Goal: Task Accomplishment & Management: Use online tool/utility

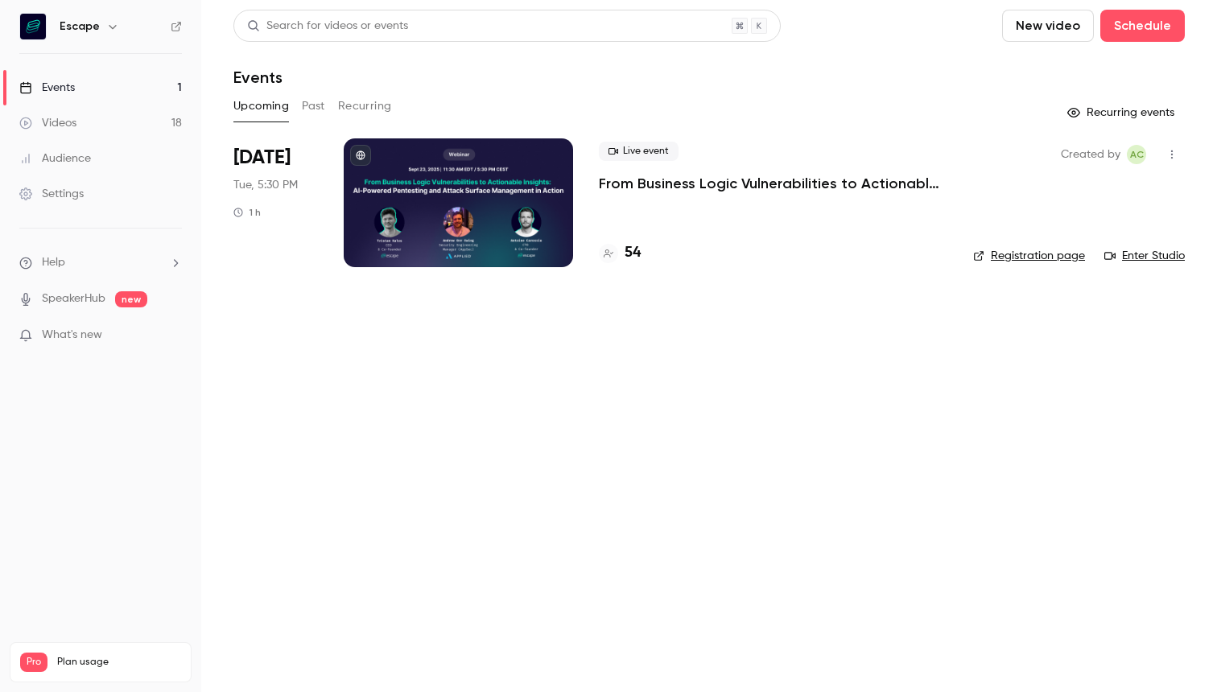
click at [656, 182] on p "From Business Logic Vulnerabilities to Actionable Insights: AI-powered Pentesti…" at bounding box center [773, 183] width 349 height 19
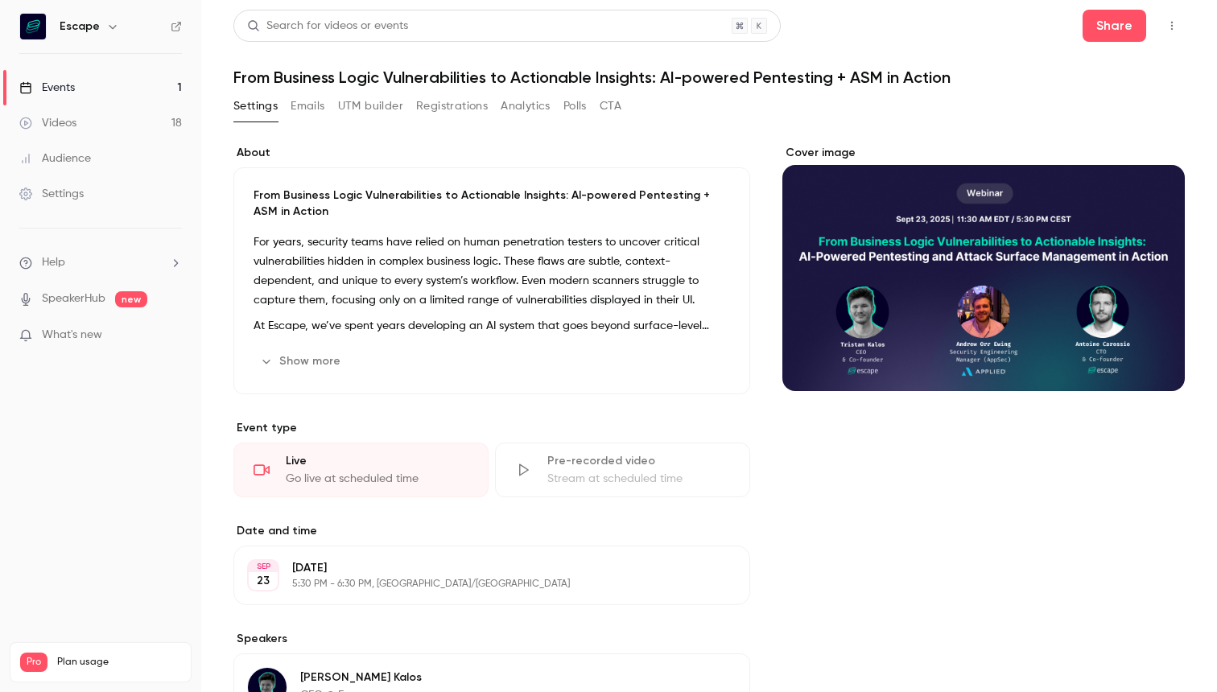
click at [308, 102] on button "Emails" at bounding box center [308, 106] width 34 height 26
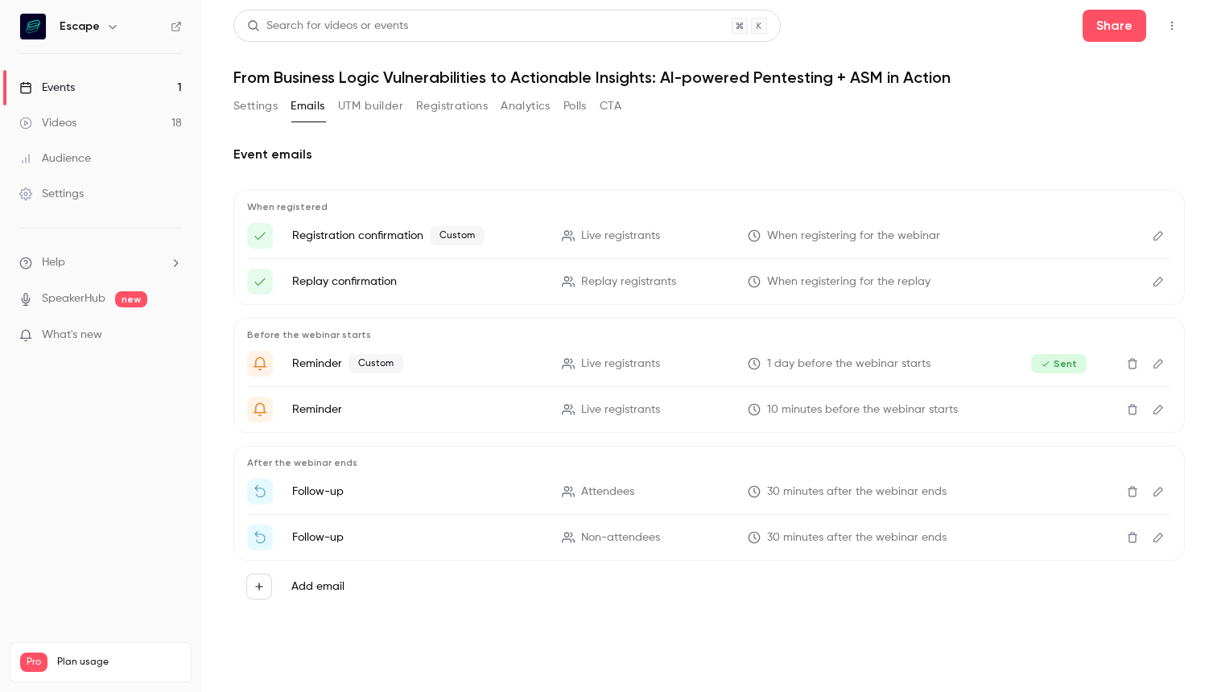
click at [260, 114] on button "Settings" at bounding box center [255, 106] width 44 height 26
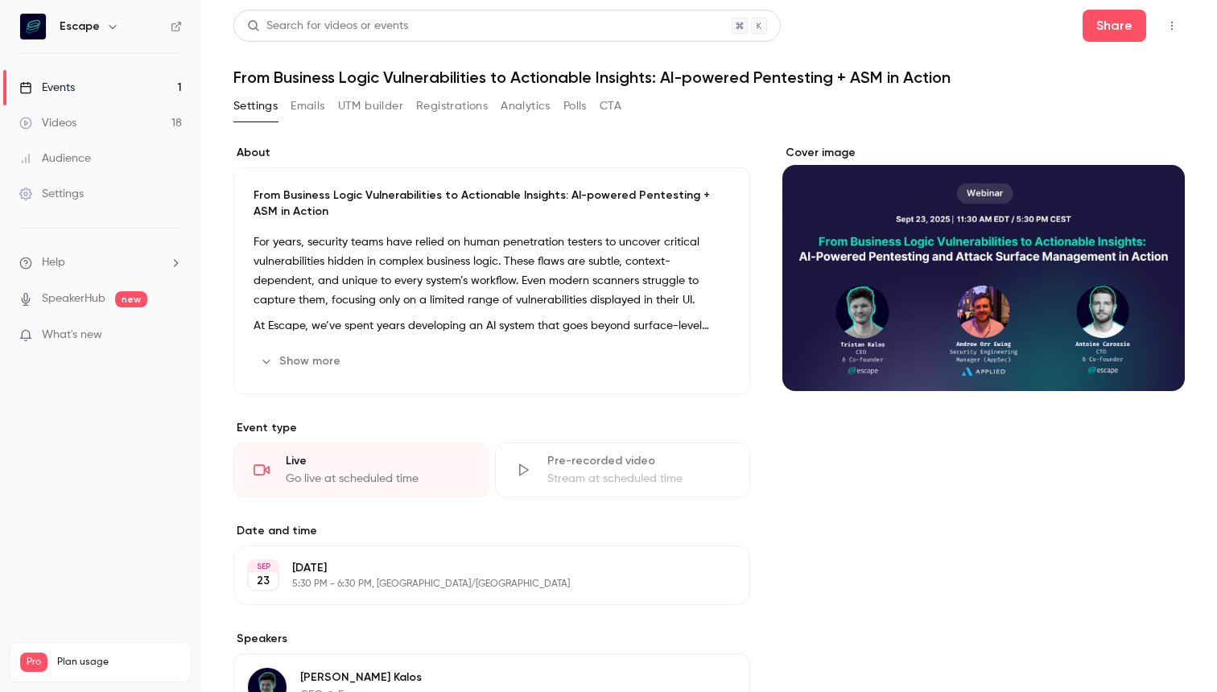
click at [301, 109] on button "Emails" at bounding box center [308, 106] width 34 height 26
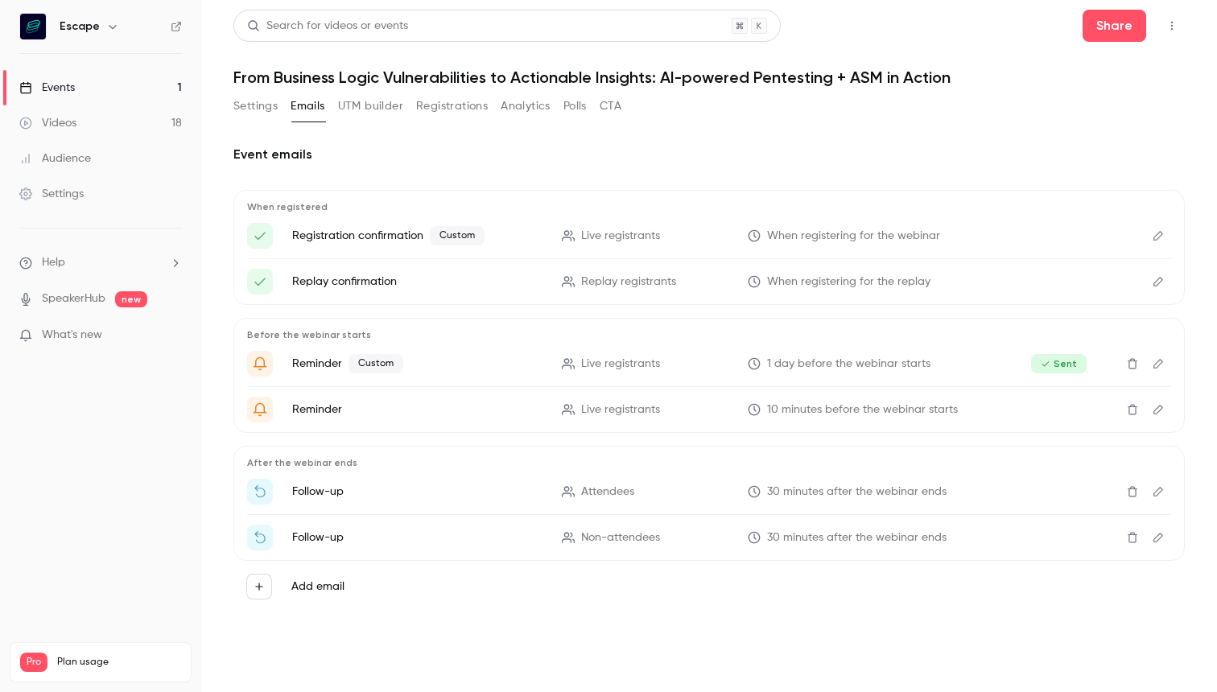
click at [263, 113] on button "Settings" at bounding box center [255, 106] width 44 height 26
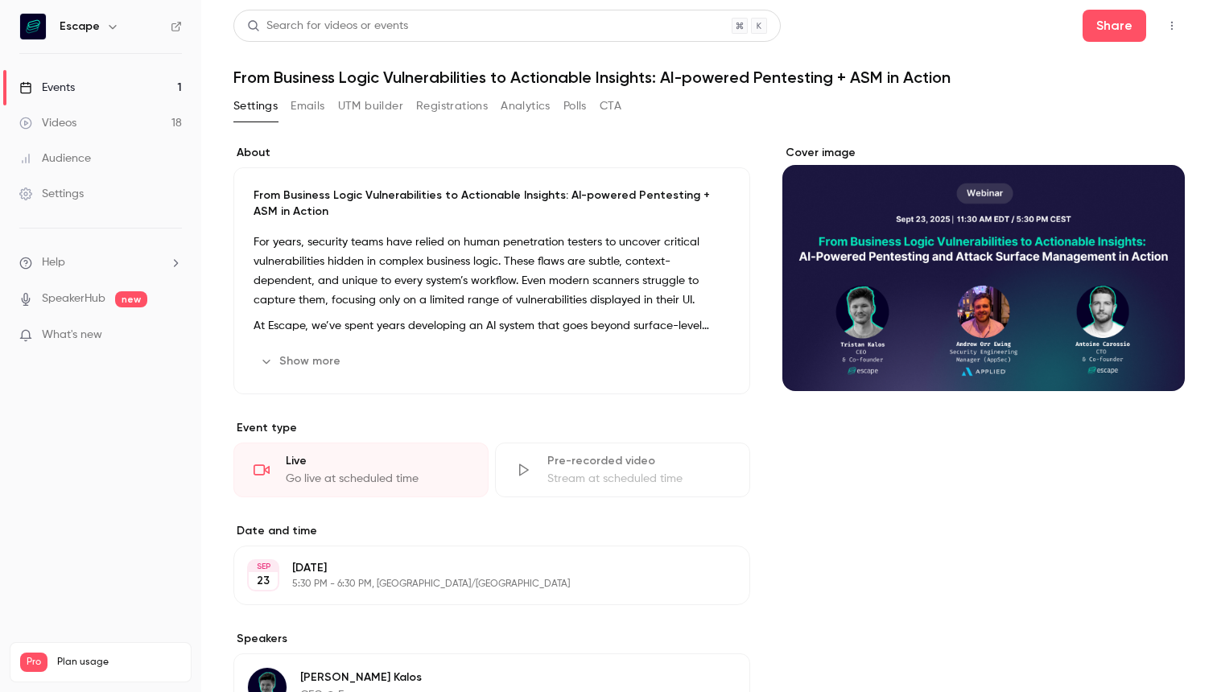
click at [324, 113] on button "Emails" at bounding box center [308, 106] width 34 height 26
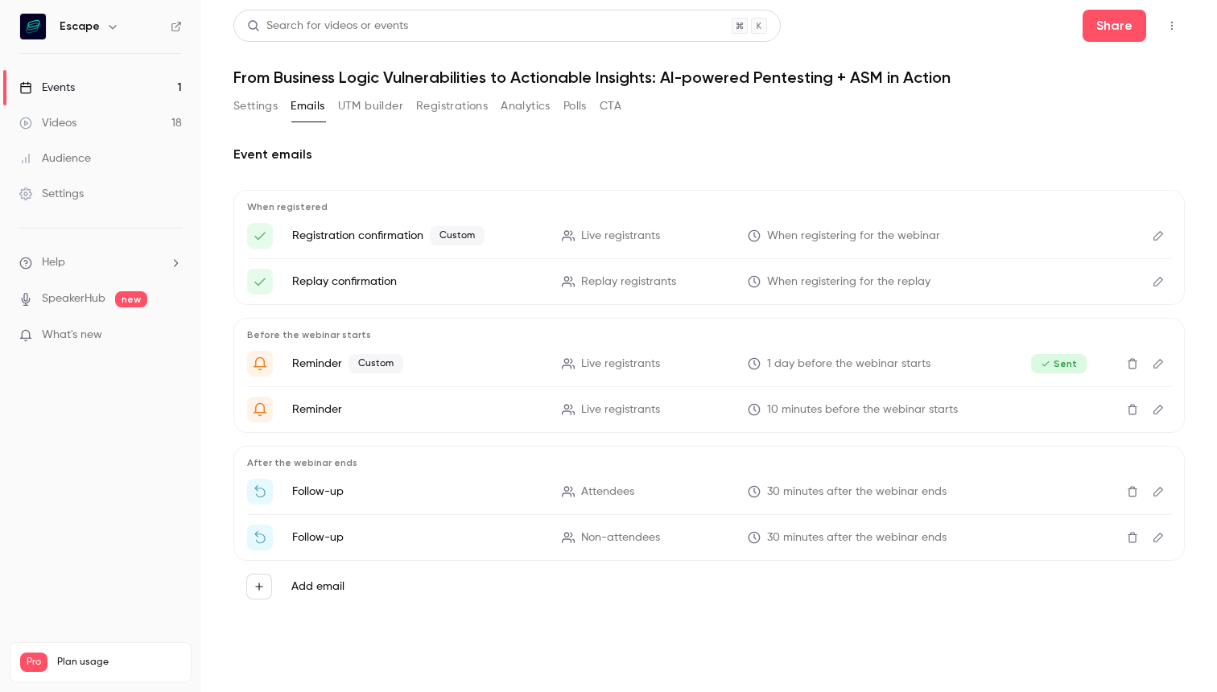
click at [426, 116] on button "Registrations" at bounding box center [452, 106] width 72 height 26
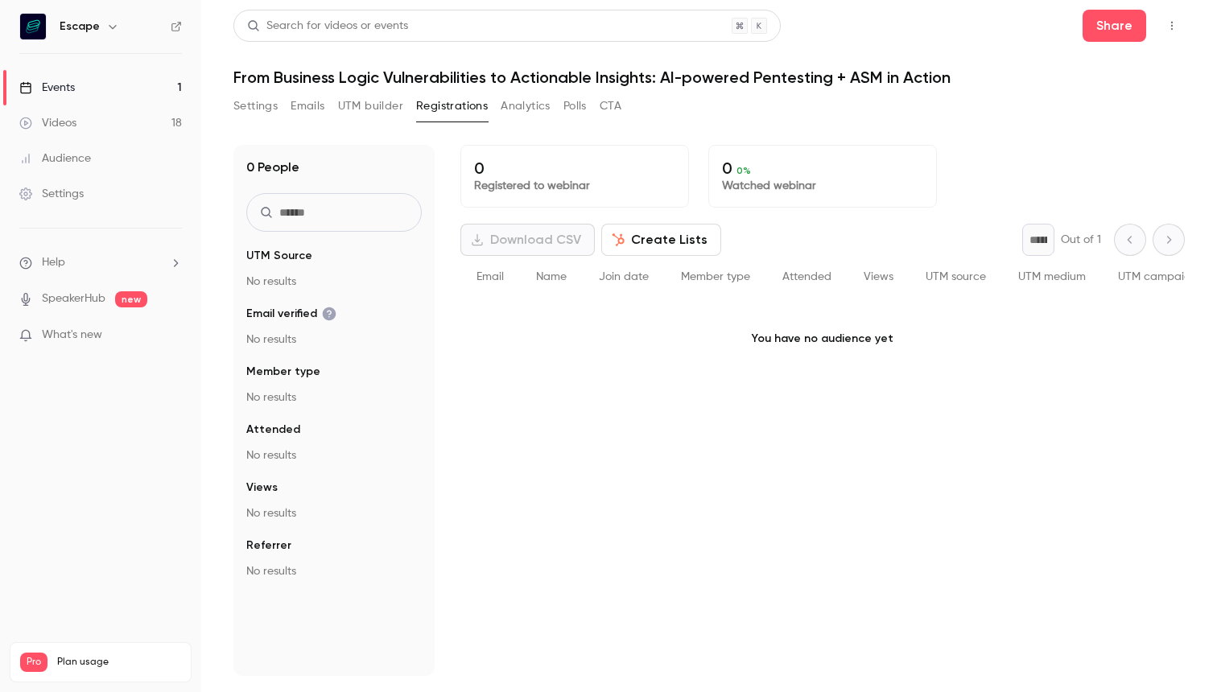
click at [526, 118] on button "Analytics" at bounding box center [526, 106] width 50 height 26
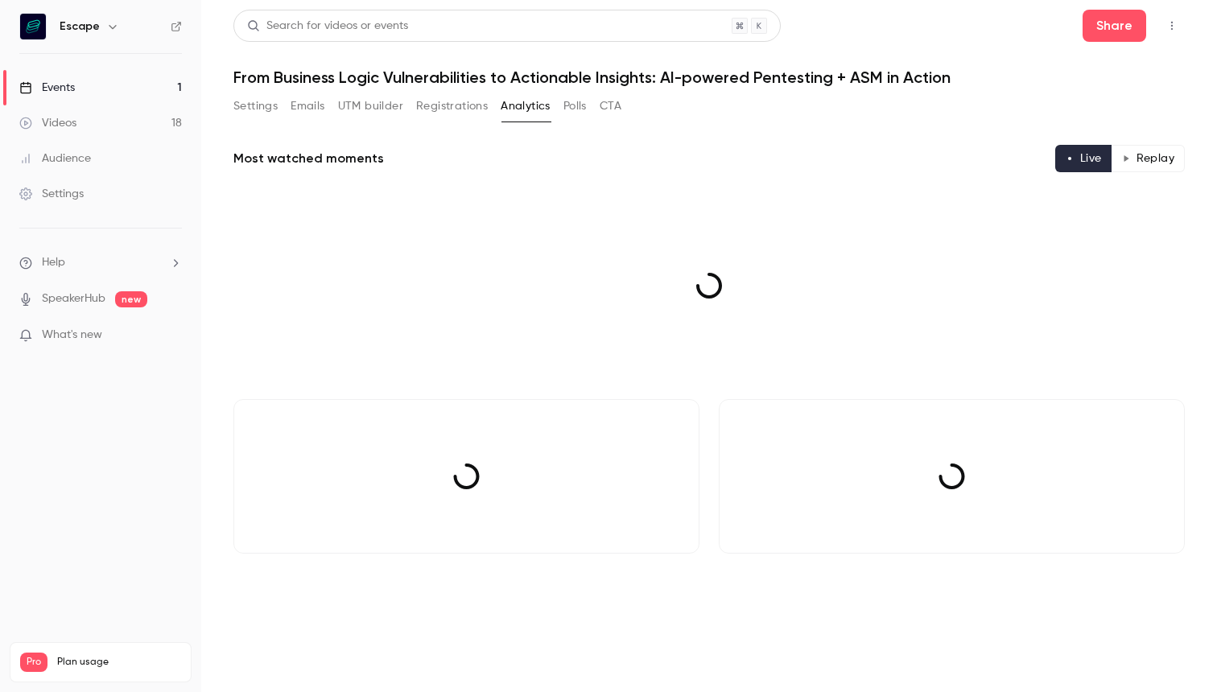
click at [571, 116] on button "Polls" at bounding box center [575, 106] width 23 height 26
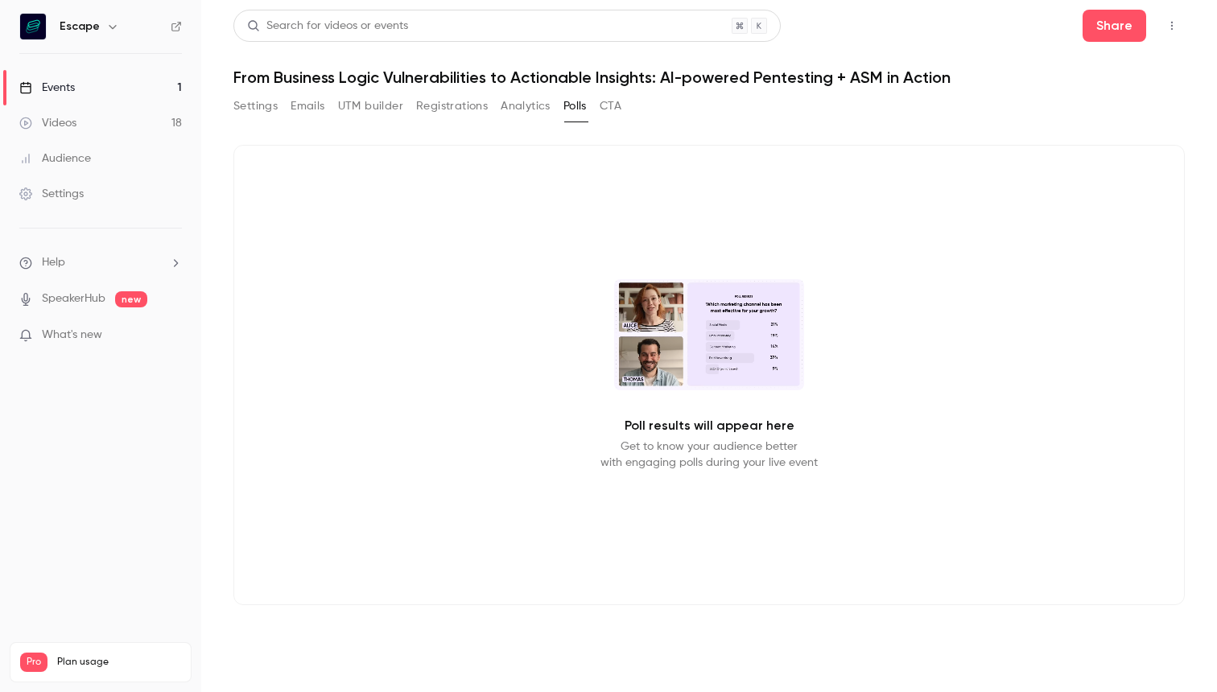
click at [610, 113] on button "CTA" at bounding box center [611, 106] width 22 height 26
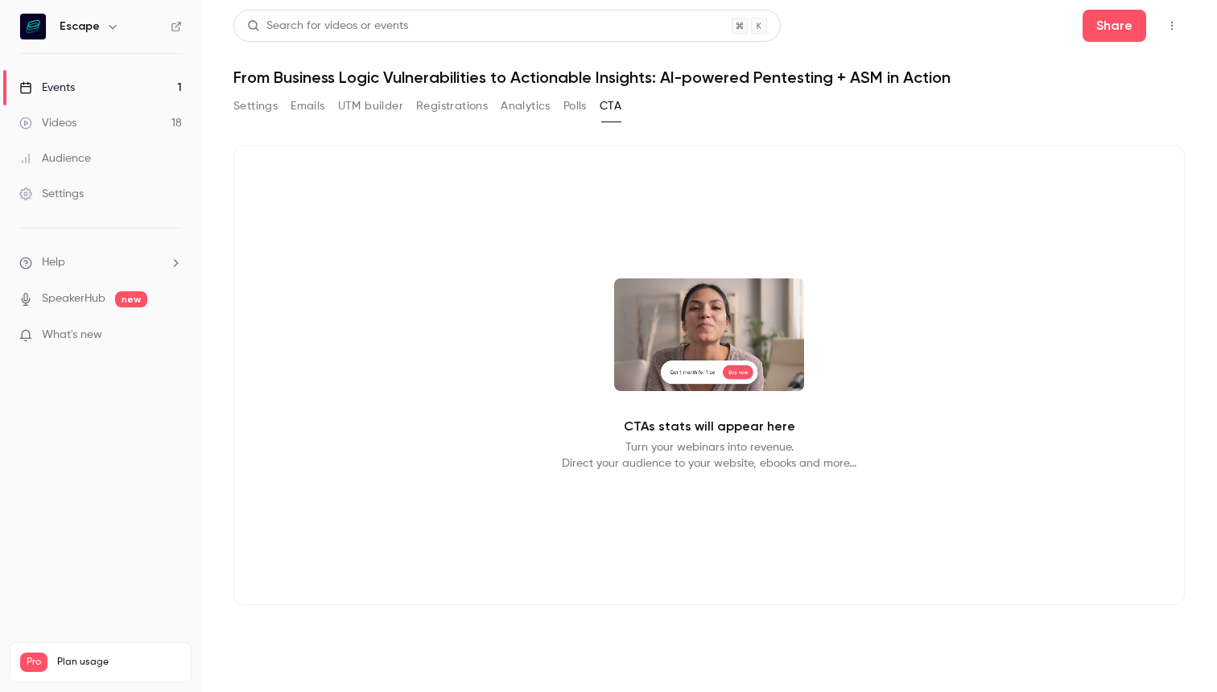
click at [572, 112] on button "Polls" at bounding box center [575, 106] width 23 height 26
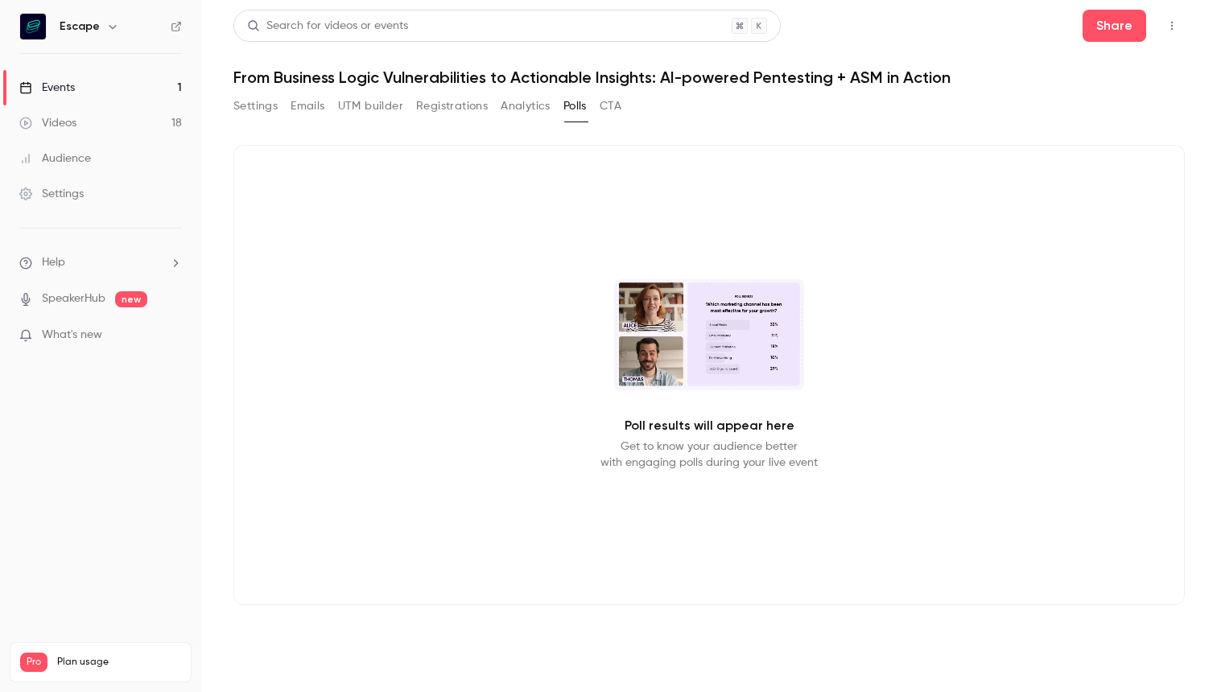
click at [539, 112] on button "Analytics" at bounding box center [526, 106] width 50 height 26
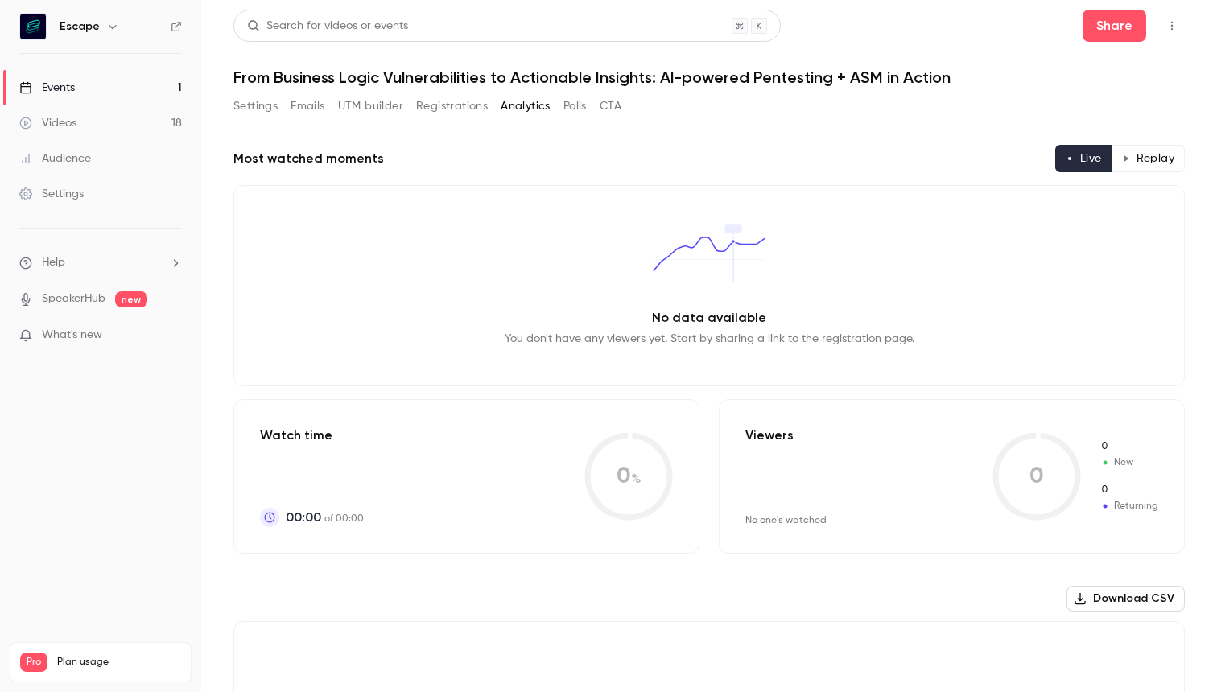
click at [465, 105] on button "Registrations" at bounding box center [452, 106] width 72 height 26
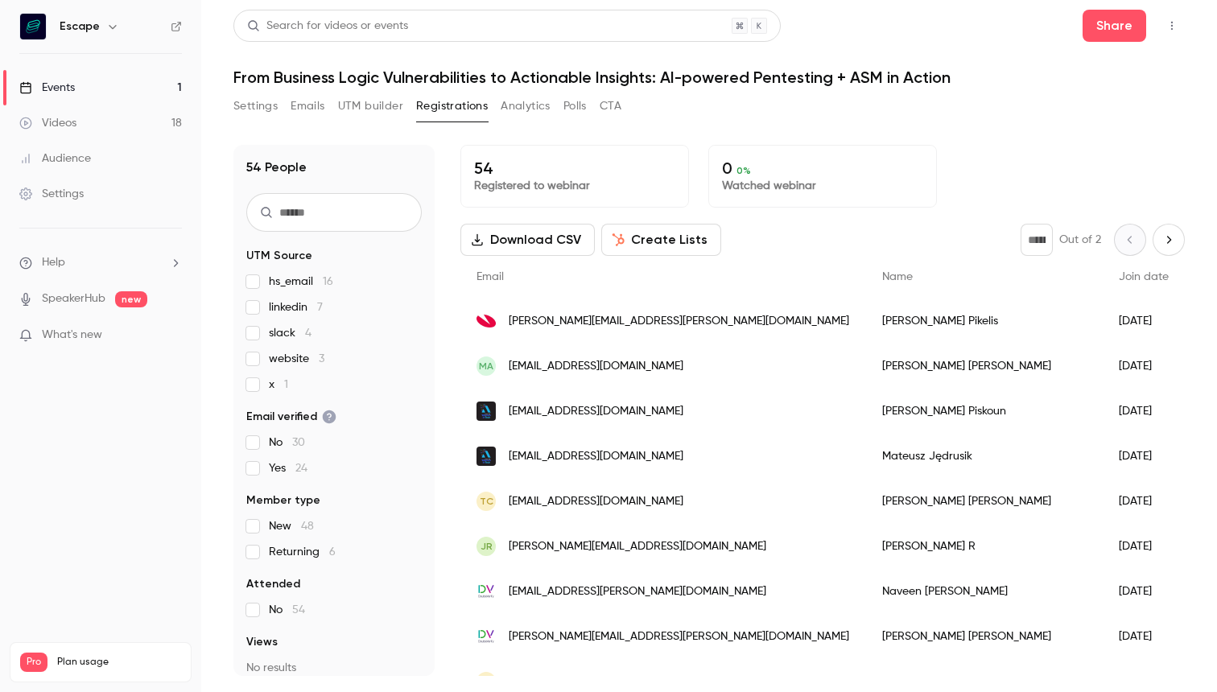
click at [316, 105] on button "Emails" at bounding box center [308, 106] width 34 height 26
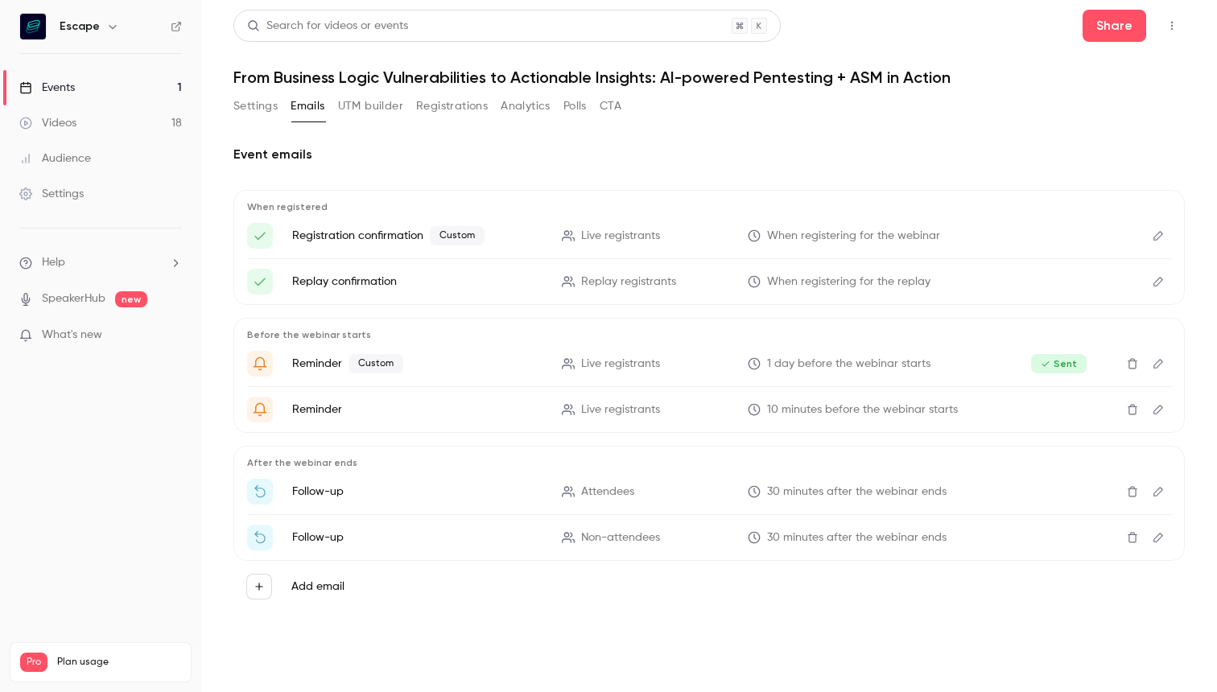
click at [265, 105] on button "Settings" at bounding box center [255, 106] width 44 height 26
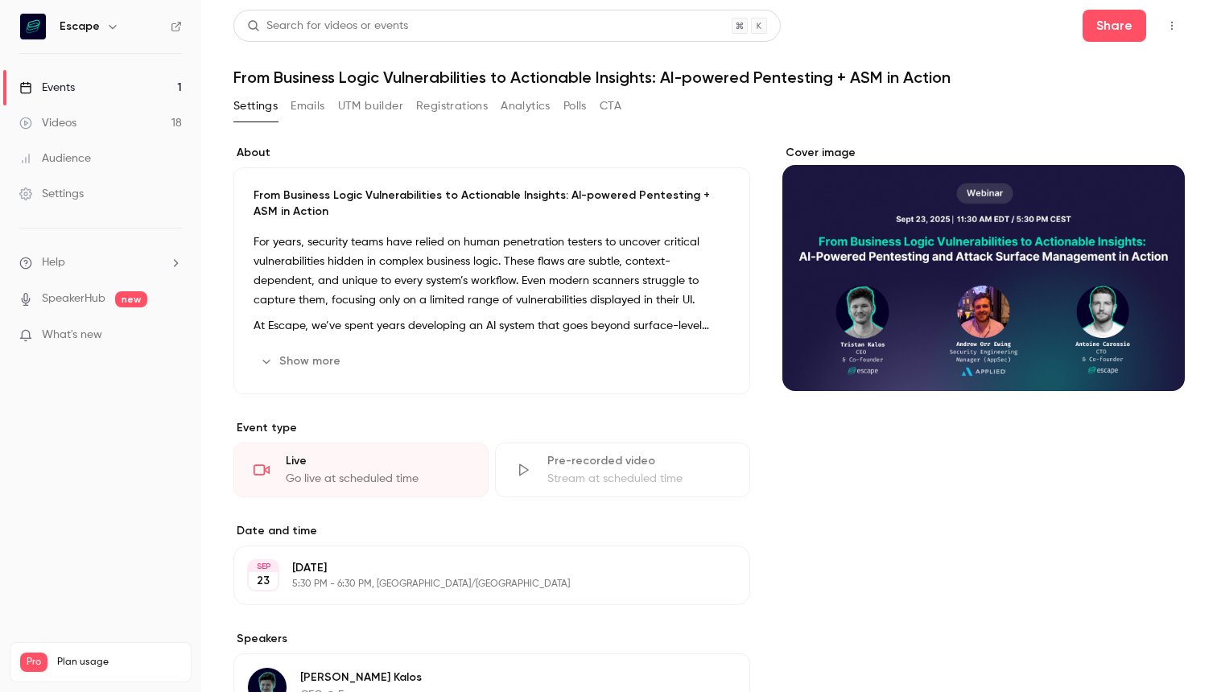
click at [335, 460] on div "Live" at bounding box center [377, 461] width 183 height 16
click at [318, 461] on div "Live" at bounding box center [377, 461] width 183 height 16
click at [317, 461] on div "Live" at bounding box center [377, 461] width 183 height 16
click at [396, 473] on div "Go live at scheduled time" at bounding box center [377, 479] width 183 height 16
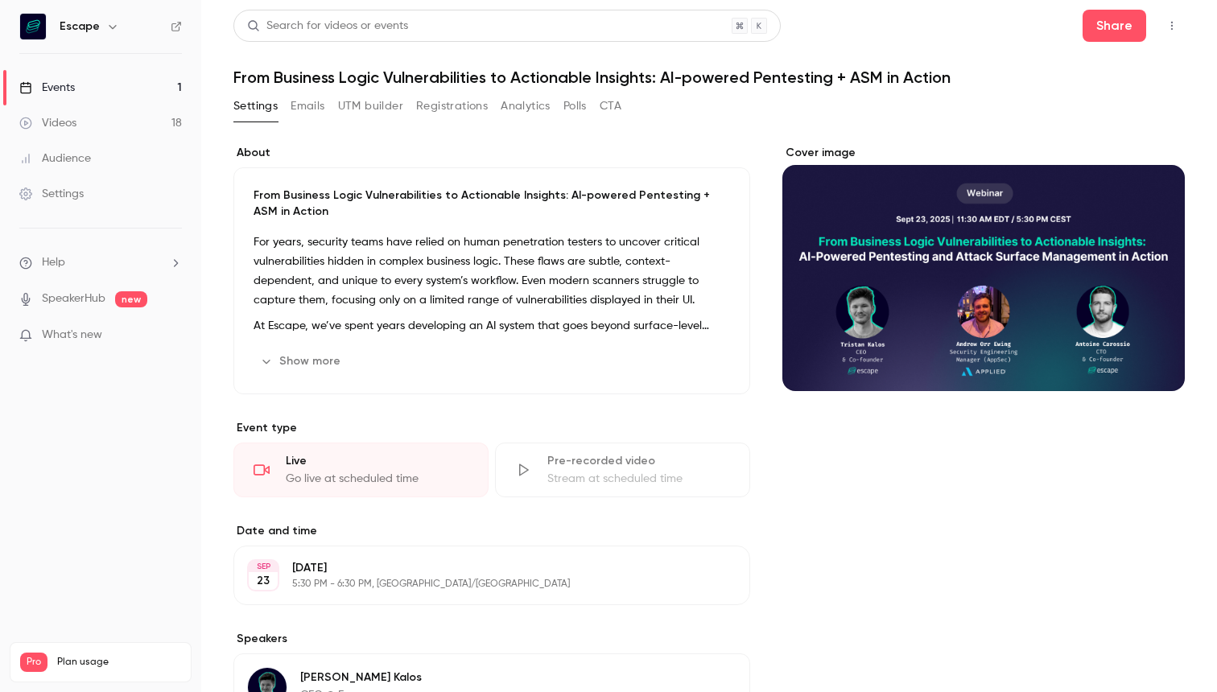
click at [396, 473] on div "Go live at scheduled time" at bounding box center [377, 479] width 183 height 16
click at [550, 473] on div "Stream at scheduled time" at bounding box center [638, 479] width 183 height 16
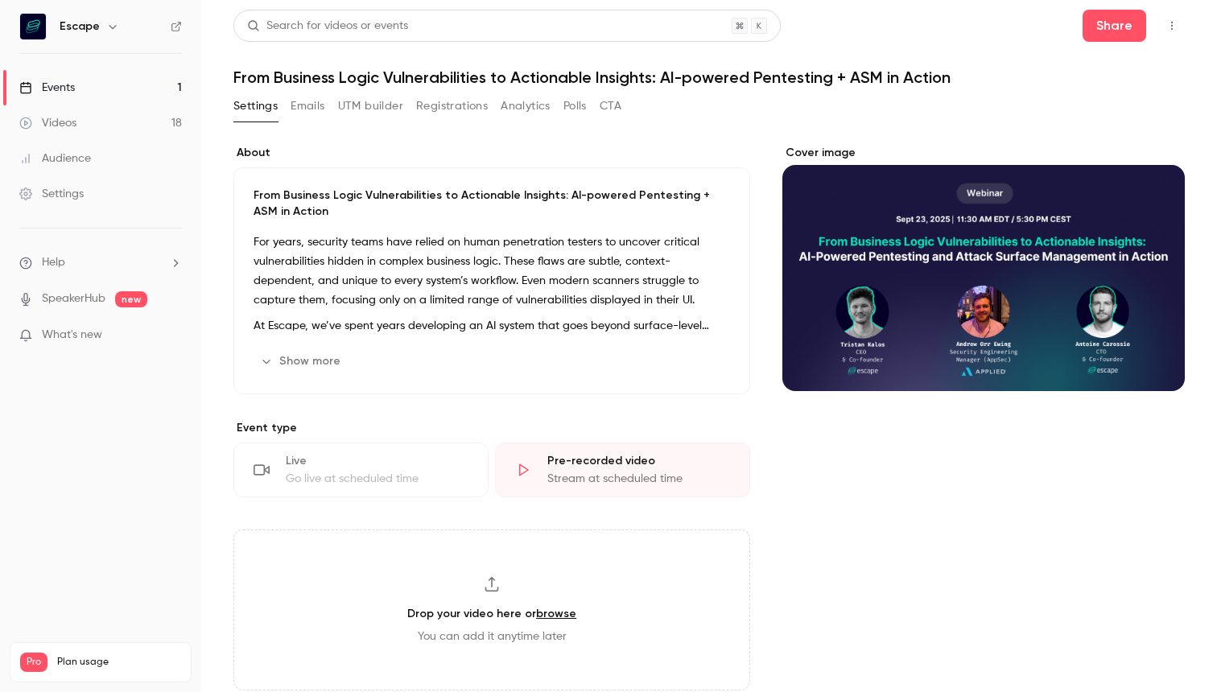
click at [414, 469] on div "Live Go live at scheduled time" at bounding box center [360, 470] width 255 height 55
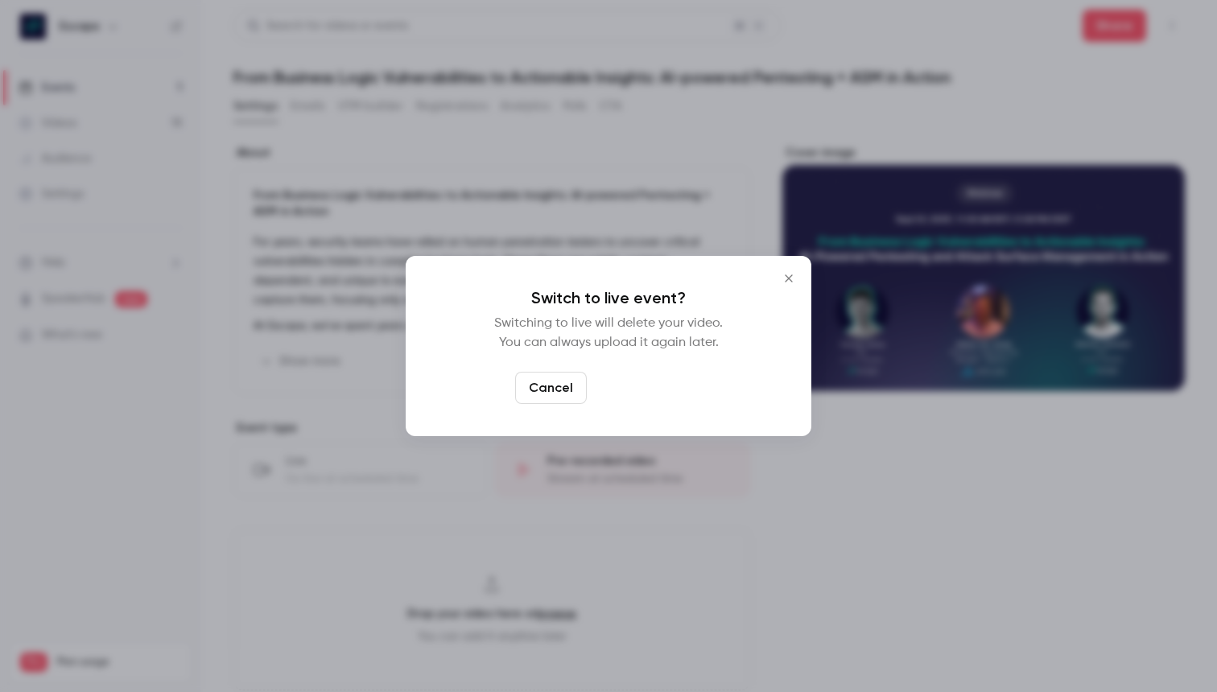
click at [648, 391] on button "Switch to live" at bounding box center [647, 388] width 109 height 32
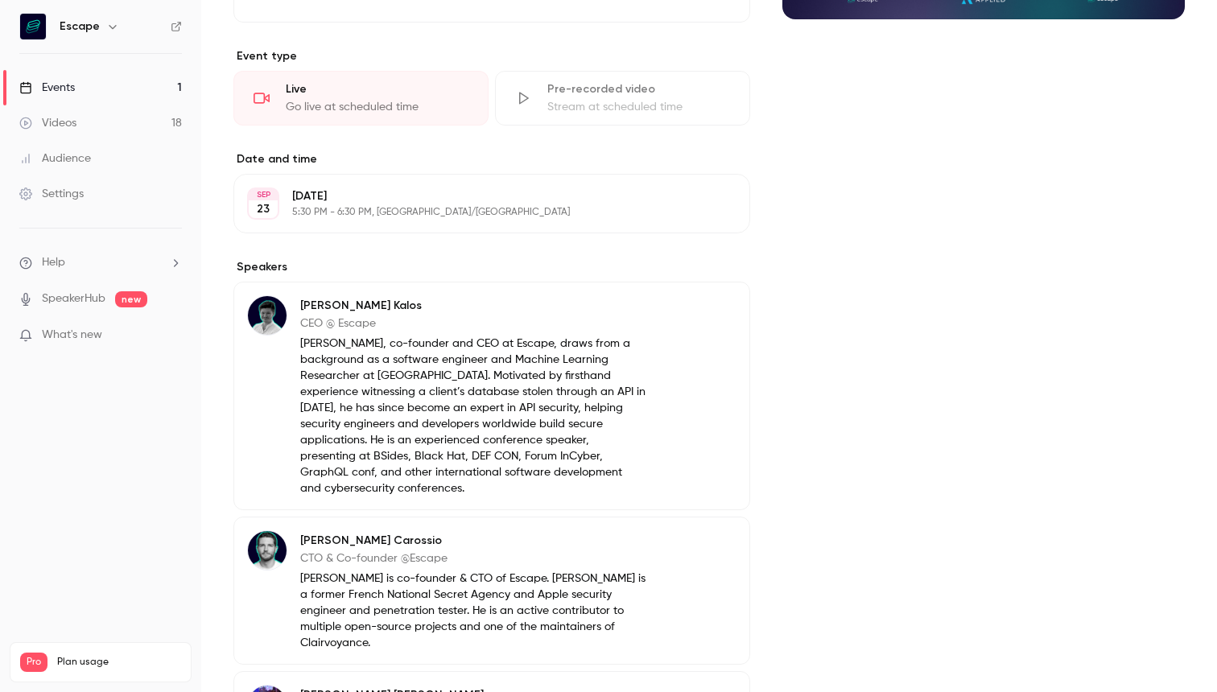
scroll to position [418, 0]
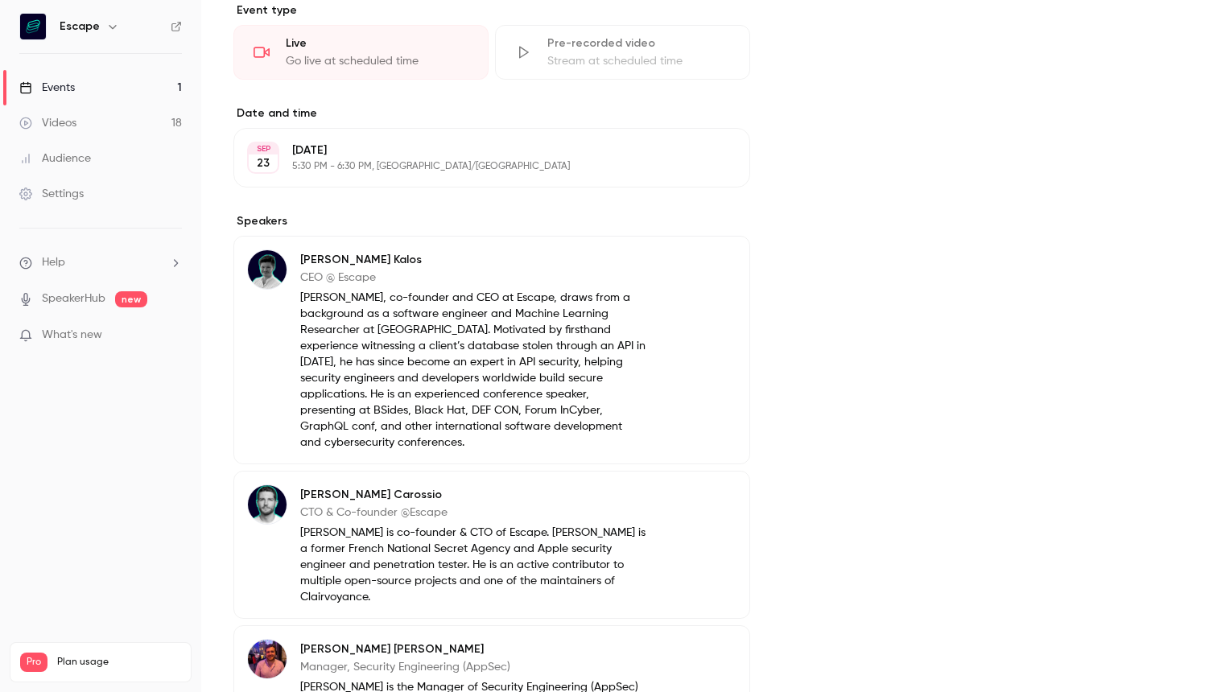
click at [326, 52] on div "Live Go live at scheduled time" at bounding box center [360, 52] width 255 height 55
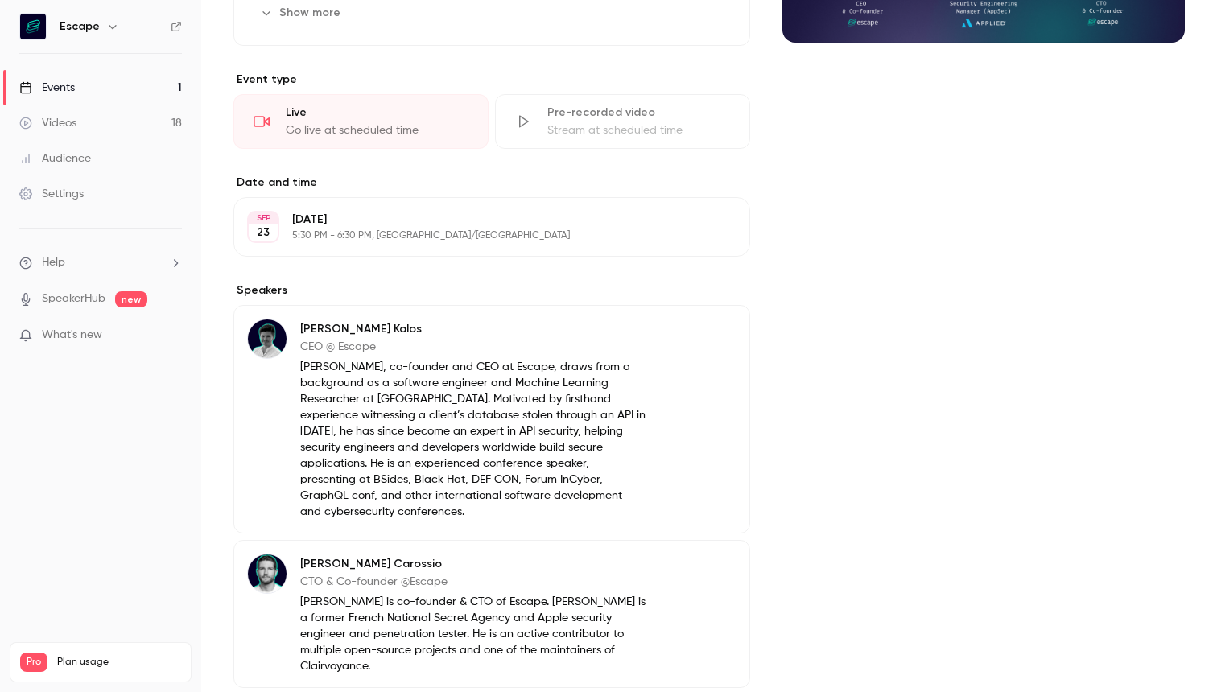
scroll to position [0, 0]
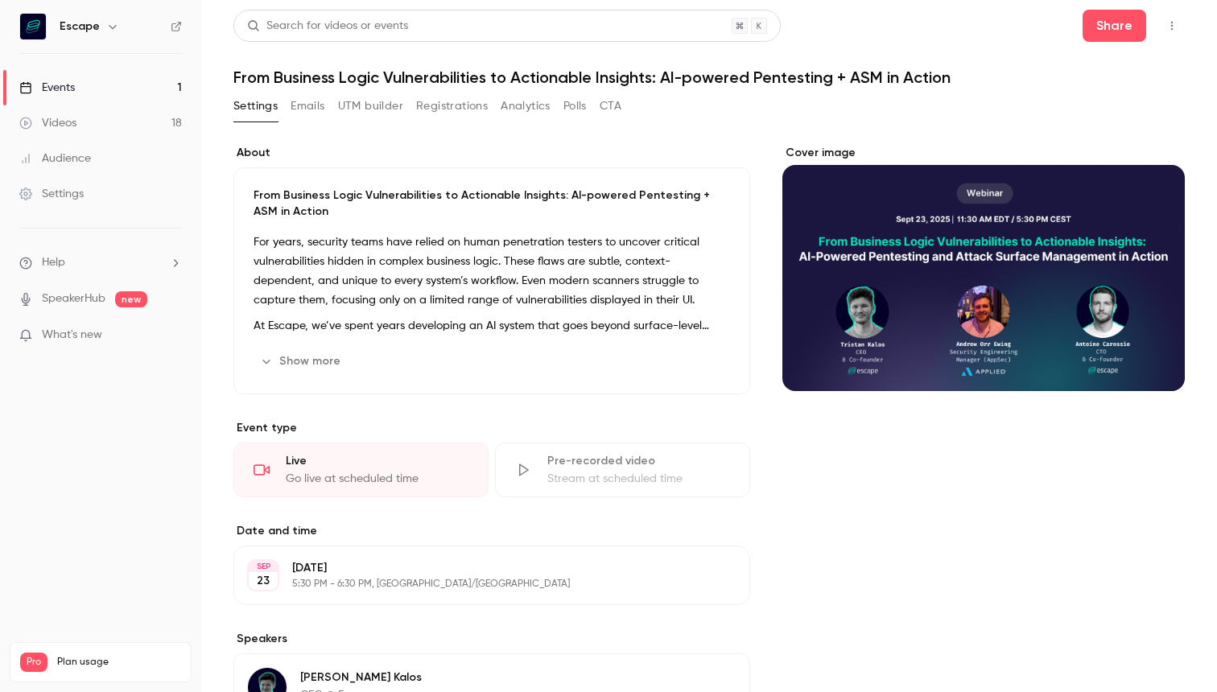
click at [529, 101] on button "Analytics" at bounding box center [526, 106] width 50 height 26
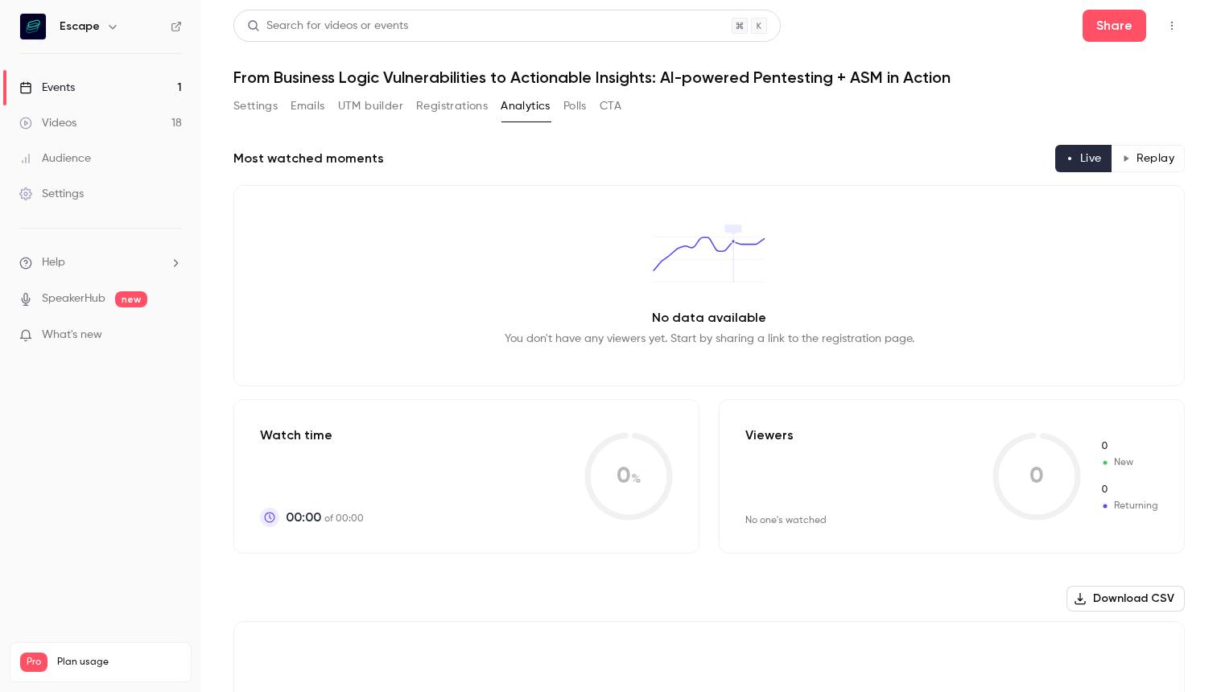
click at [262, 99] on button "Settings" at bounding box center [255, 106] width 44 height 26
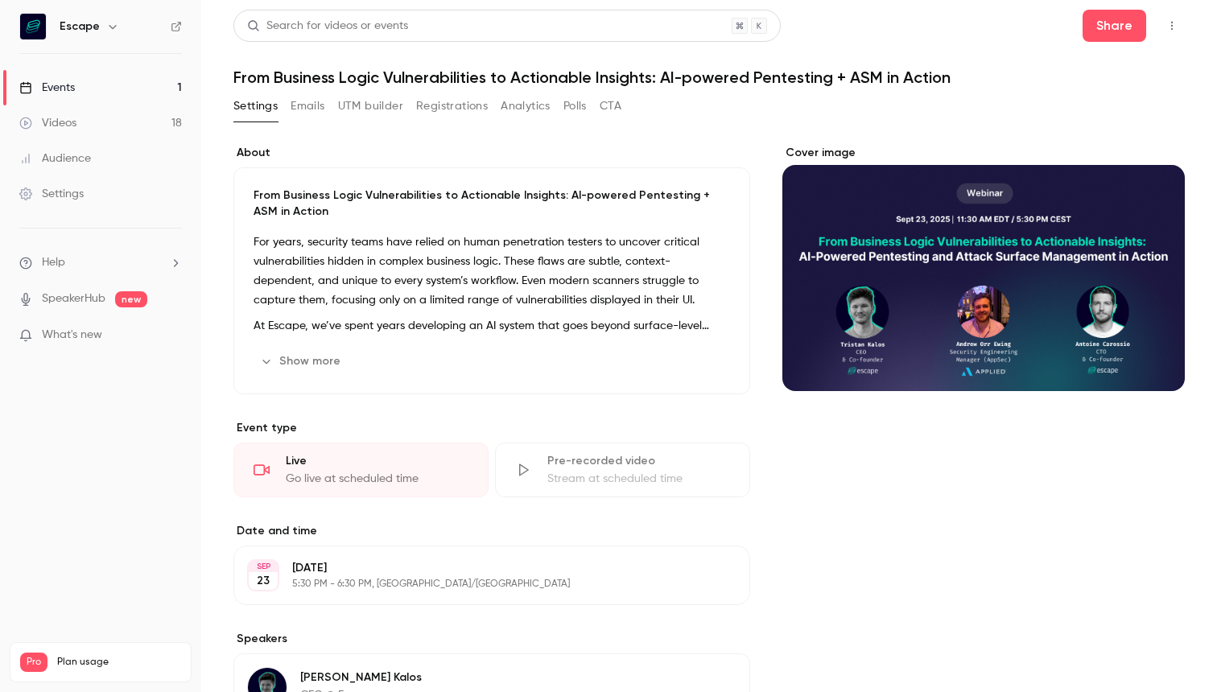
click at [314, 110] on button "Emails" at bounding box center [308, 106] width 34 height 26
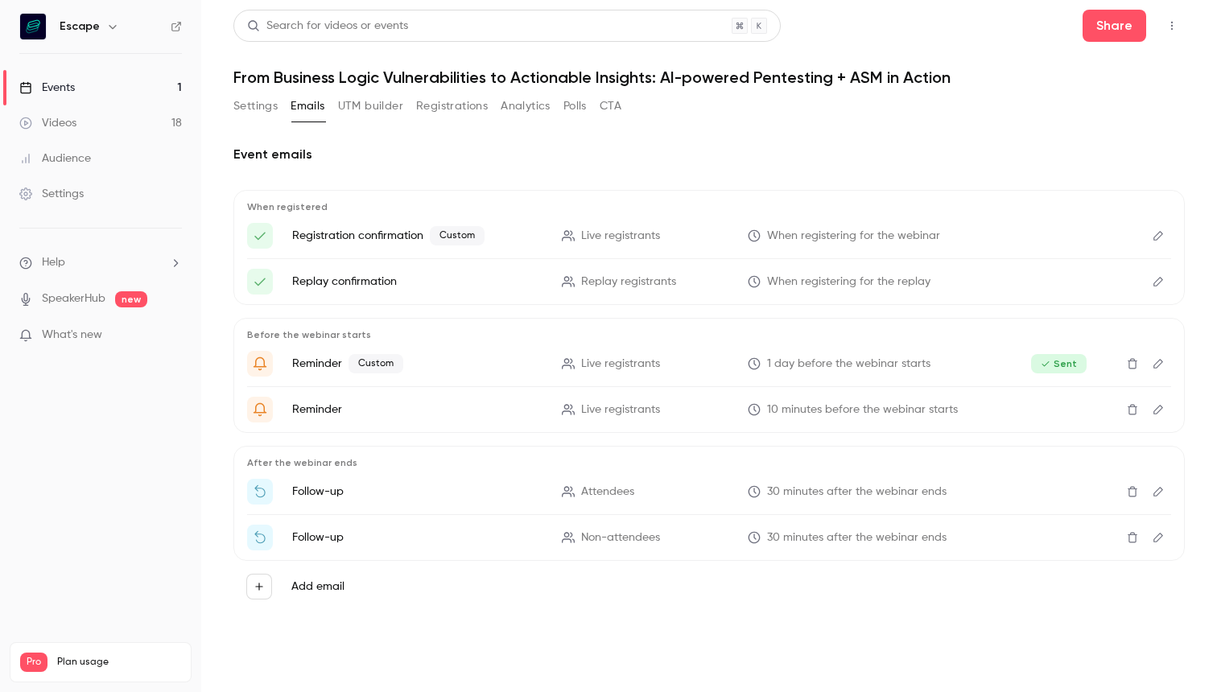
click at [254, 109] on button "Settings" at bounding box center [255, 106] width 44 height 26
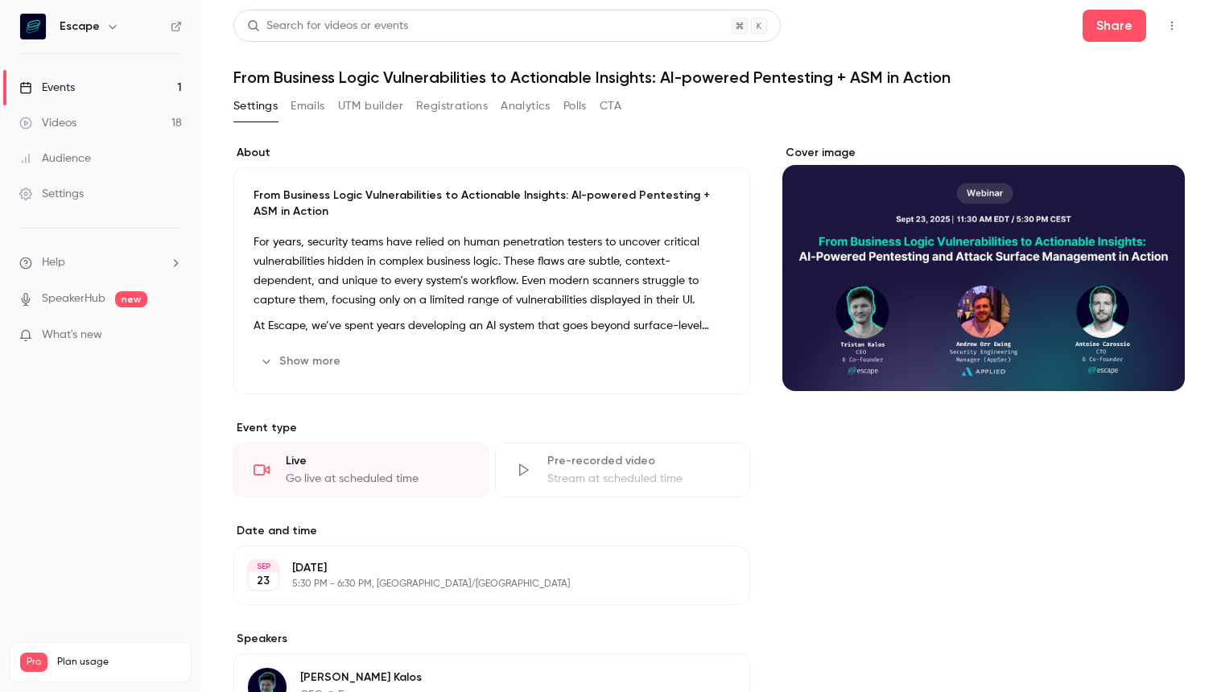
click at [96, 77] on link "Events 1" at bounding box center [100, 87] width 201 height 35
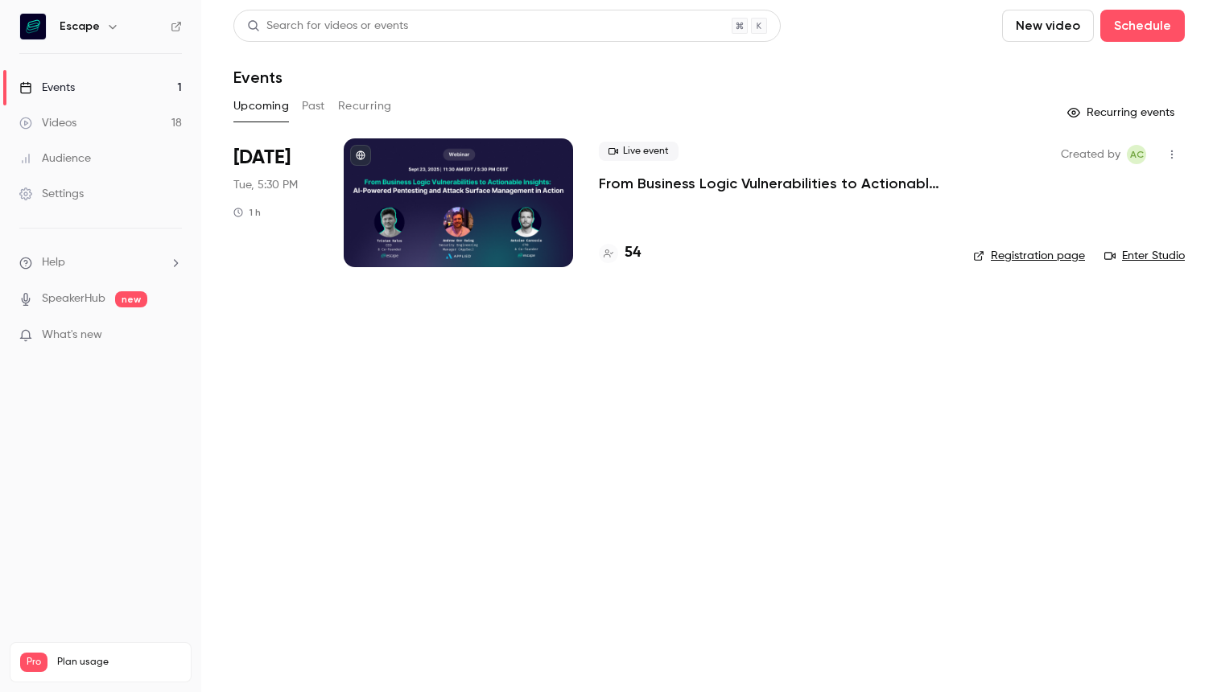
click at [1176, 152] on icon "button" at bounding box center [1172, 154] width 13 height 11
click at [835, 347] on div at bounding box center [608, 346] width 1217 height 692
click at [1164, 254] on link "Enter Studio" at bounding box center [1145, 256] width 81 height 16
click at [1141, 252] on link "Enter Studio" at bounding box center [1145, 256] width 81 height 16
